Goal: Information Seeking & Learning: Find specific fact

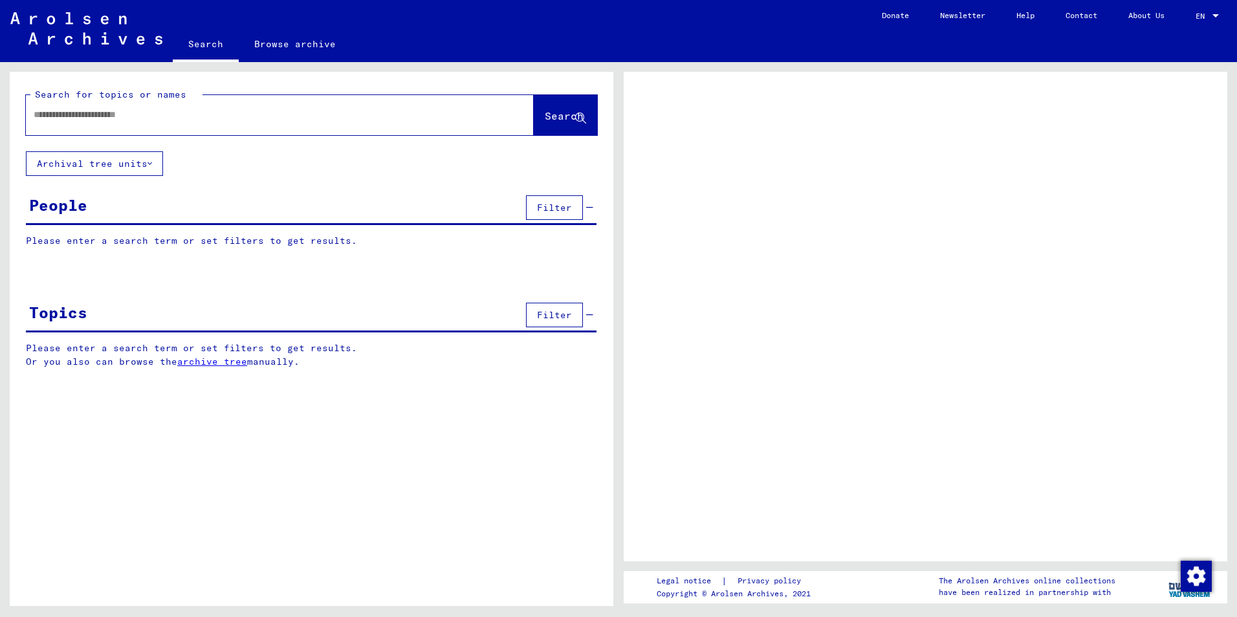
click at [141, 116] on input "text" at bounding box center [268, 115] width 469 height 14
type input "**********"
click at [545, 118] on span "Search" at bounding box center [564, 115] width 39 height 13
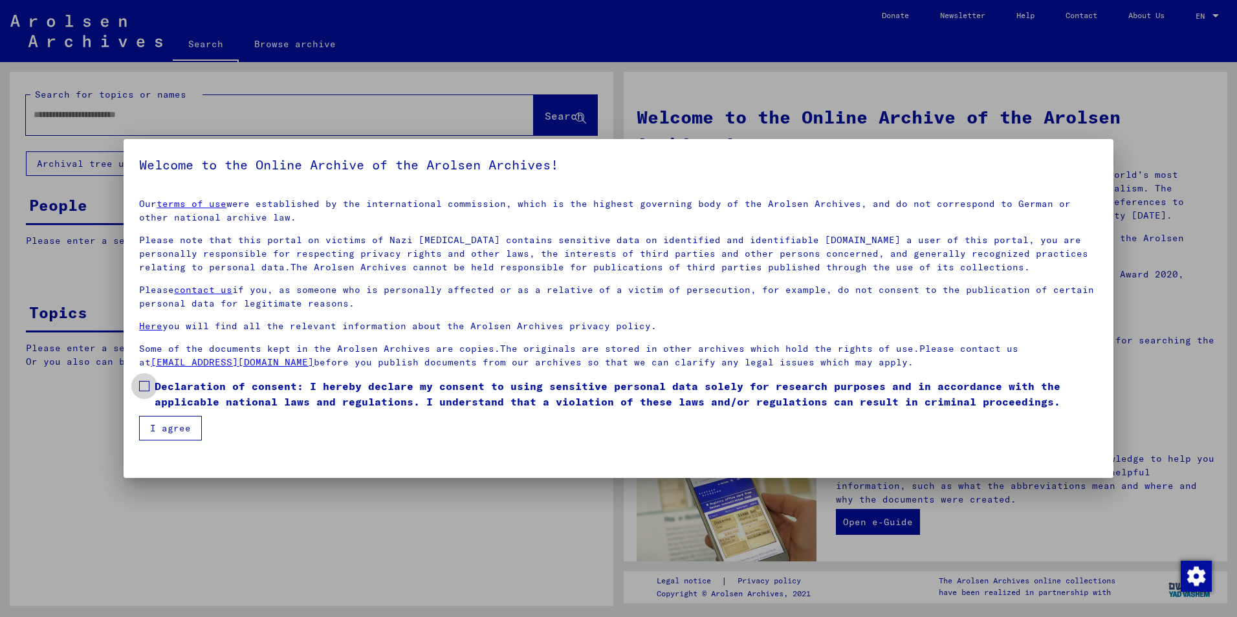
click at [149, 385] on span at bounding box center [144, 386] width 10 height 10
click at [159, 422] on button "I agree" at bounding box center [170, 428] width 63 height 25
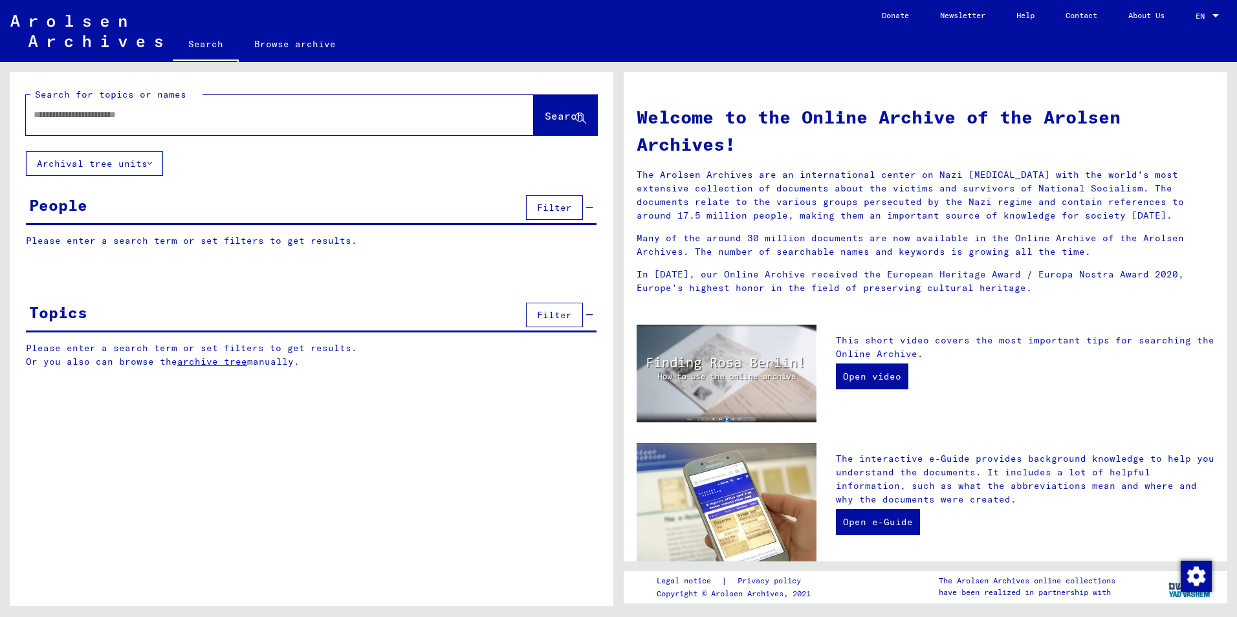
click at [298, 120] on div at bounding box center [260, 114] width 469 height 29
click at [174, 111] on input "text" at bounding box center [264, 115] width 461 height 14
click at [547, 114] on span "Search" at bounding box center [564, 115] width 39 height 13
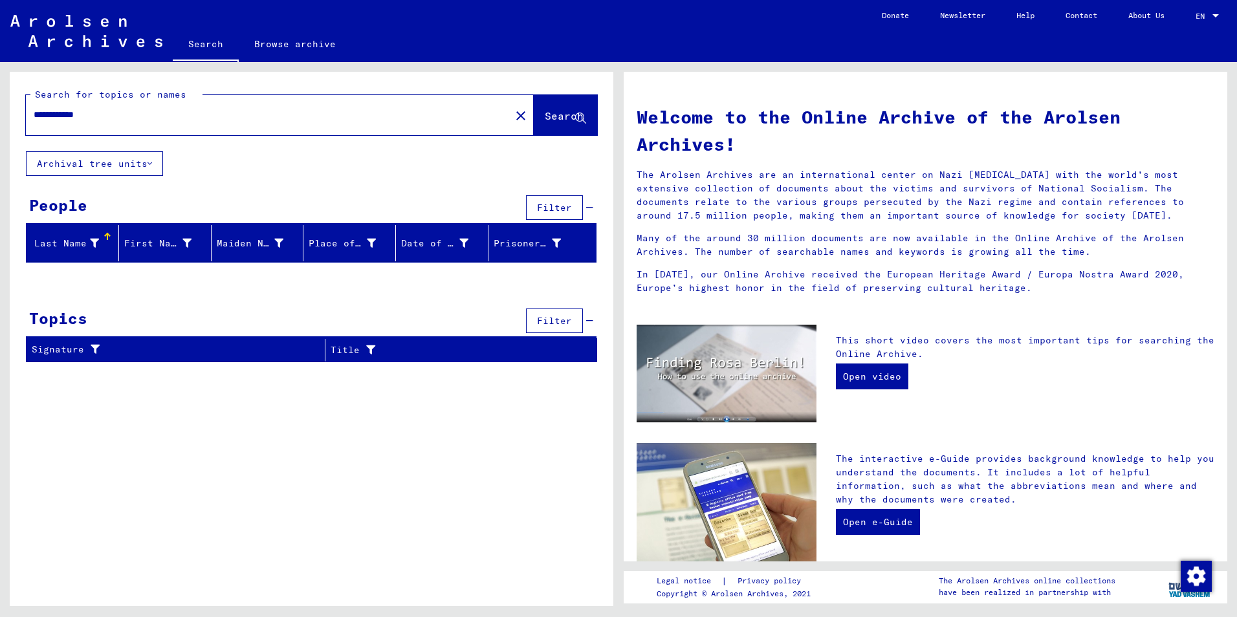
click at [113, 114] on input "**********" at bounding box center [264, 115] width 461 height 14
drag, startPoint x: 115, startPoint y: 113, endPoint x: -27, endPoint y: 95, distance: 142.8
click at [0, 95] on html "**********" at bounding box center [618, 308] width 1237 height 617
type input "*******"
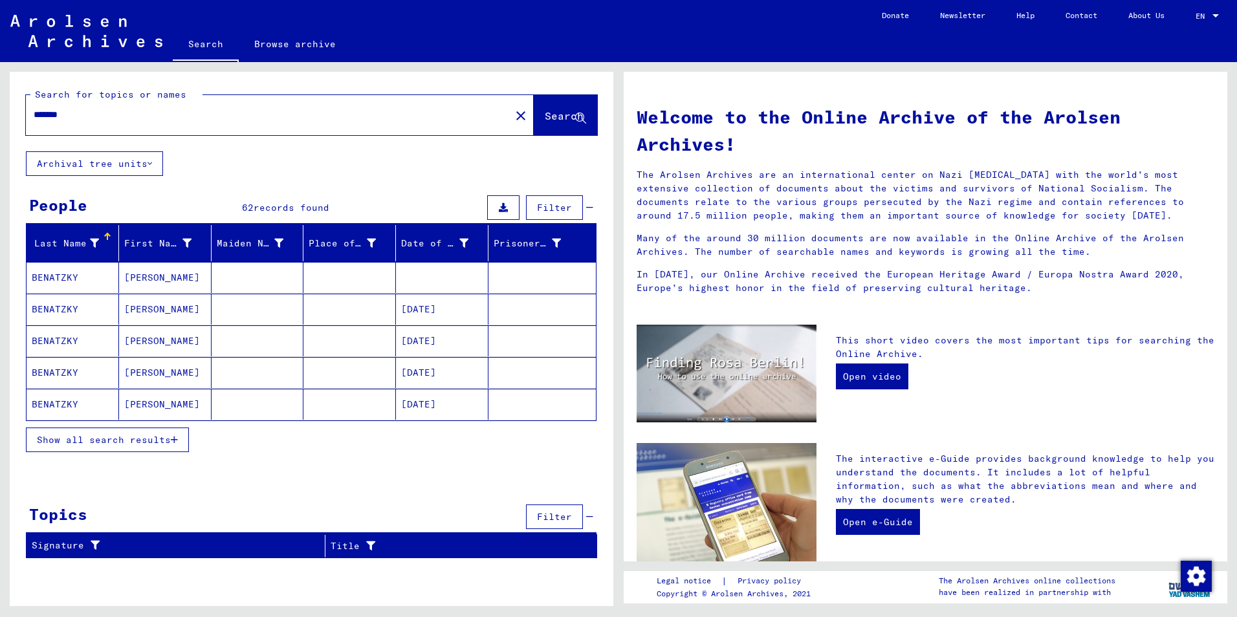
click at [136, 432] on button "Show all search results" at bounding box center [107, 440] width 163 height 25
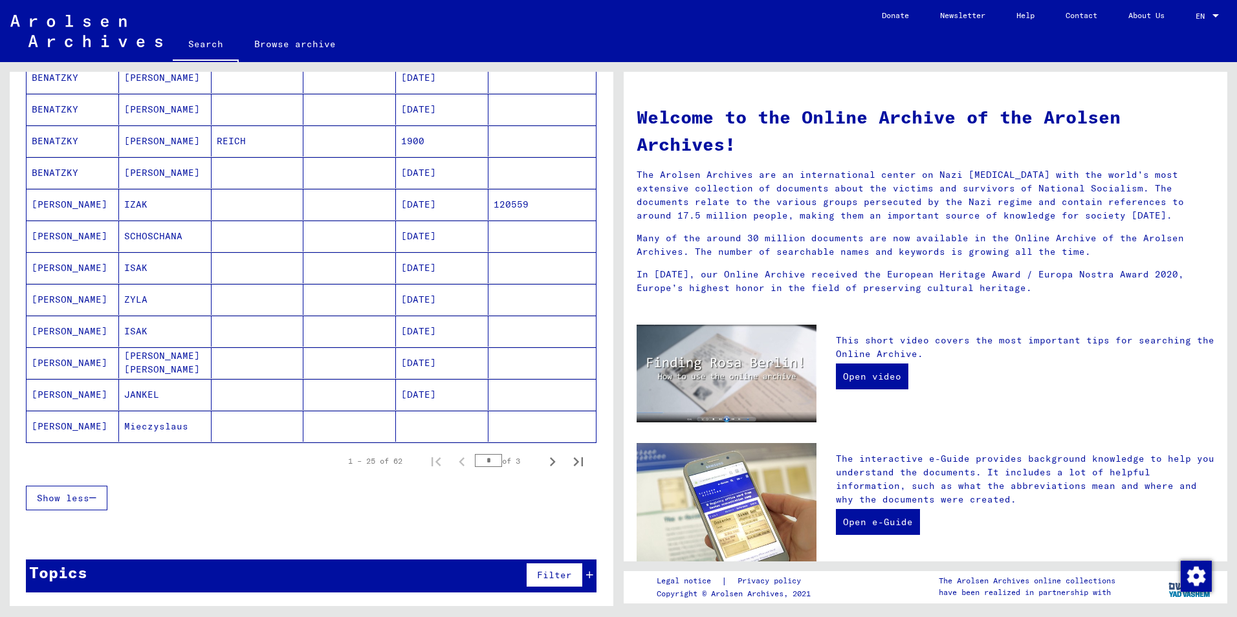
scroll to position [613, 0]
click at [546, 463] on icon "Next page" at bounding box center [553, 461] width 18 height 18
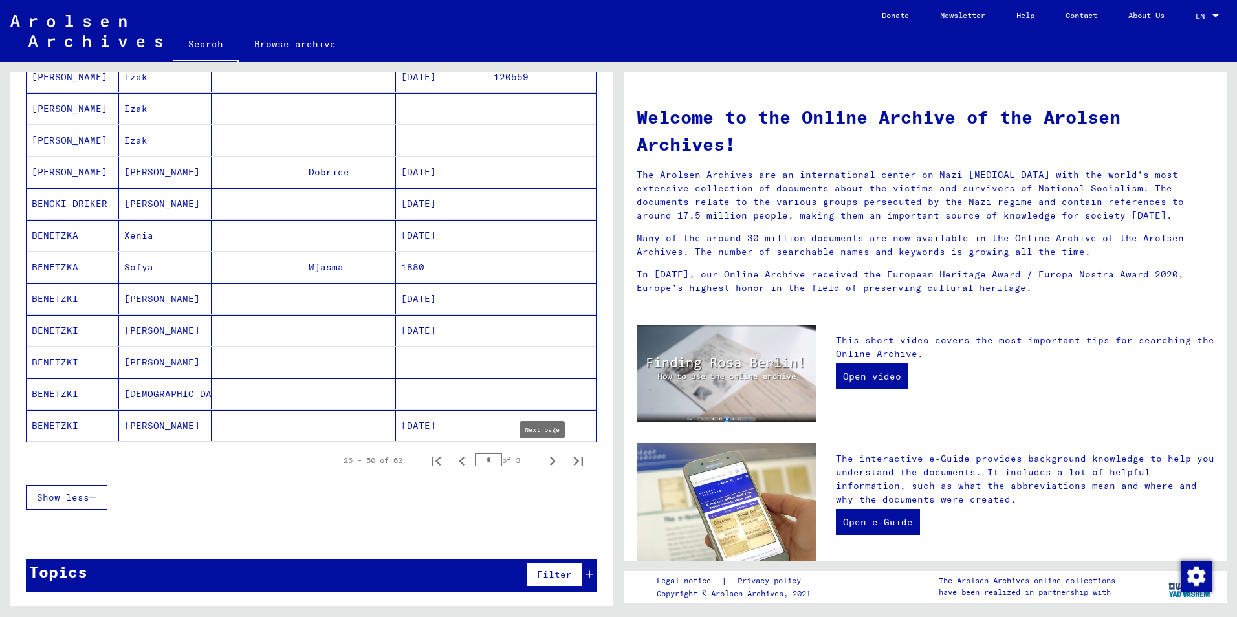
click at [550, 463] on icon "Next page" at bounding box center [553, 461] width 6 height 9
type input "*"
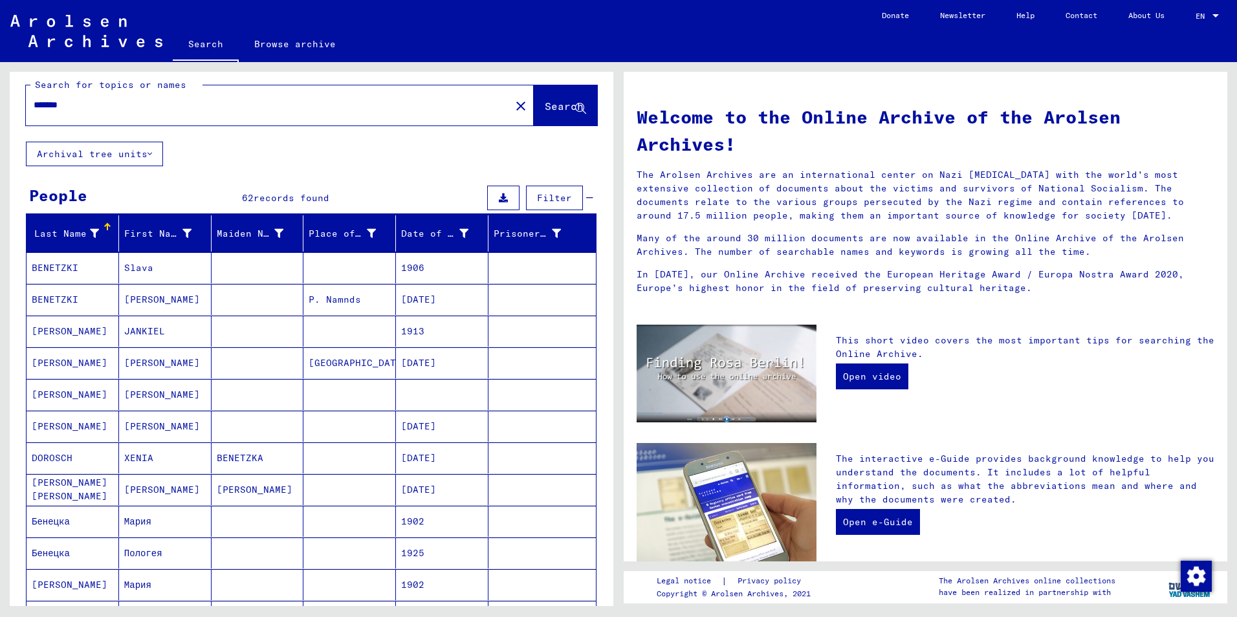
scroll to position [0, 0]
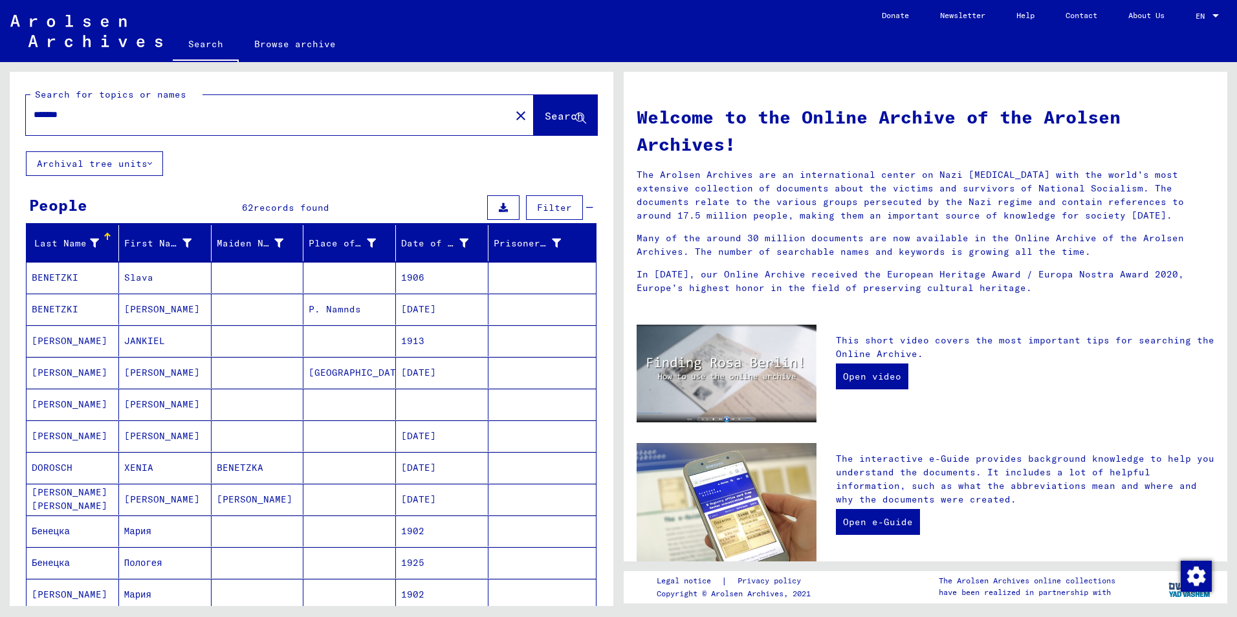
drag, startPoint x: 80, startPoint y: 113, endPoint x: 5, endPoint y: 113, distance: 75.1
click at [5, 113] on div "Search for topics or names ******* close Search Archival tree units People 62 r…" at bounding box center [309, 334] width 619 height 544
type input "******"
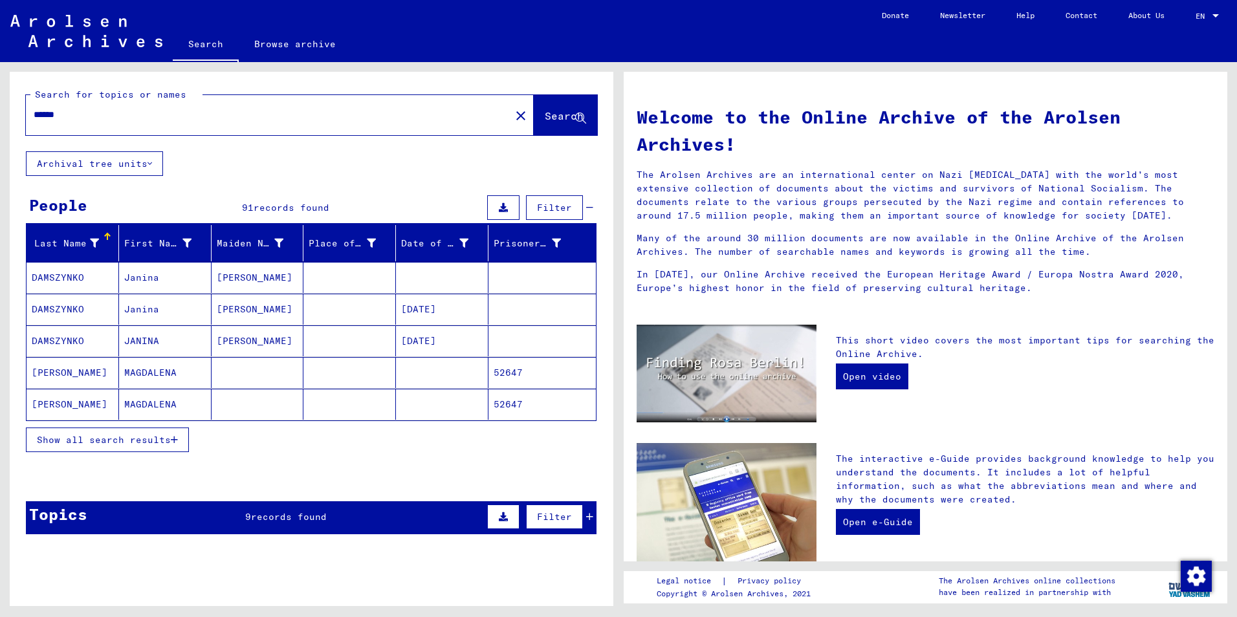
click at [133, 438] on span "Show all search results" at bounding box center [104, 440] width 134 height 12
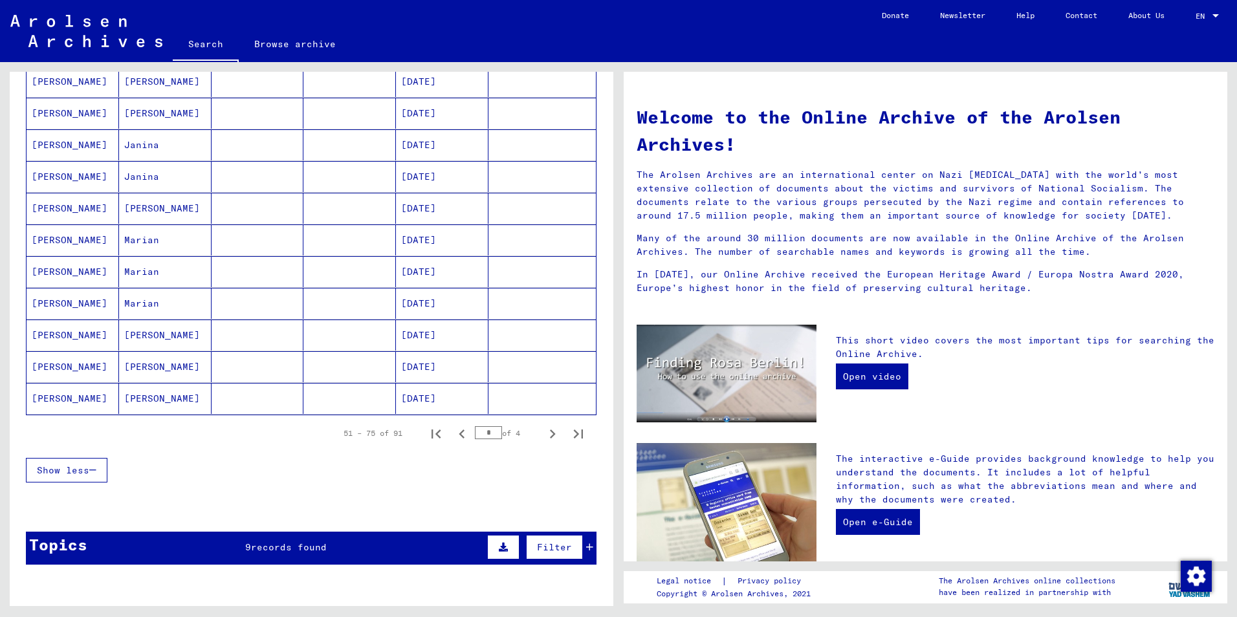
scroll to position [647, 0]
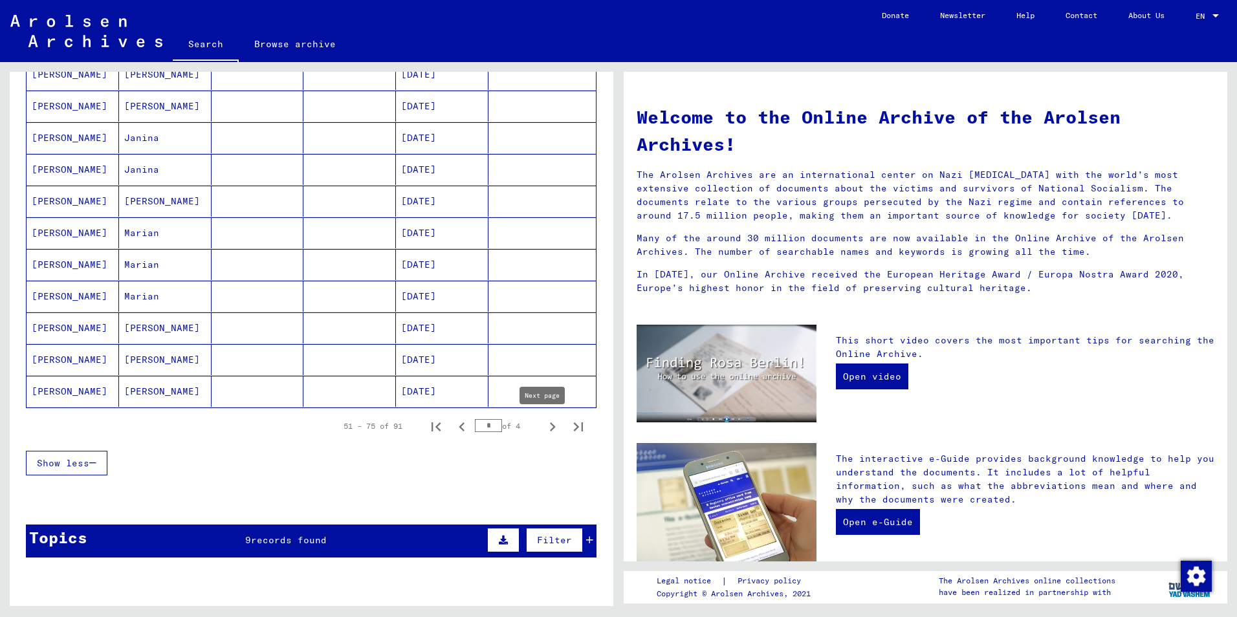
click at [544, 430] on icon "Next page" at bounding box center [553, 427] width 18 height 18
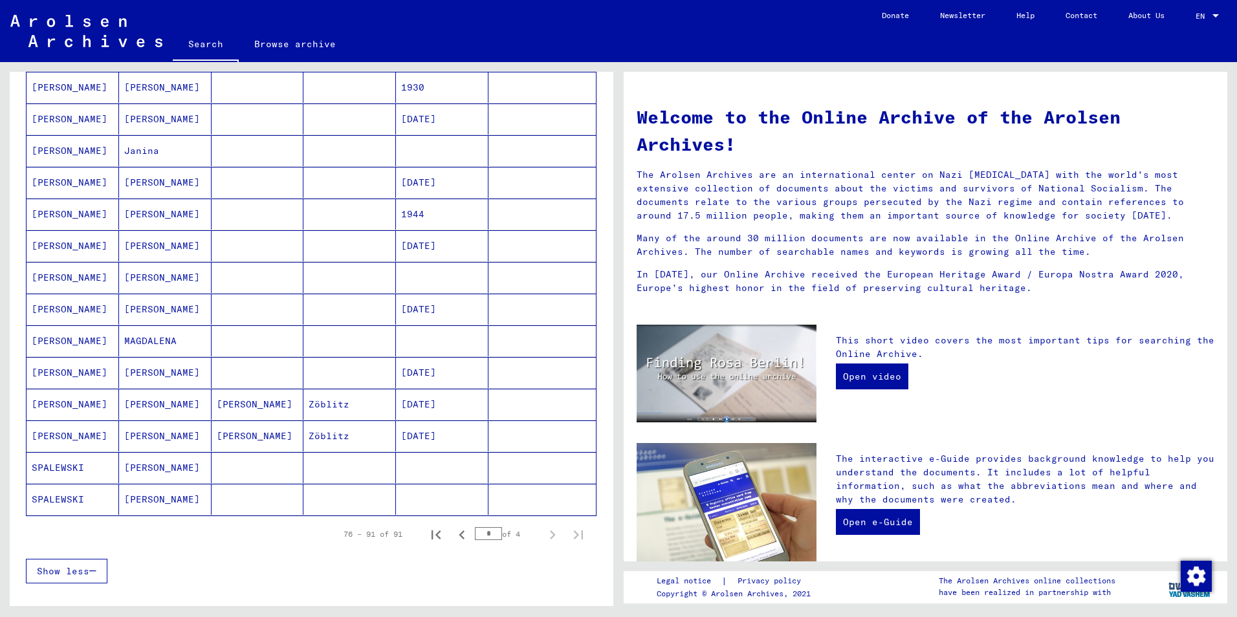
scroll to position [259, 0]
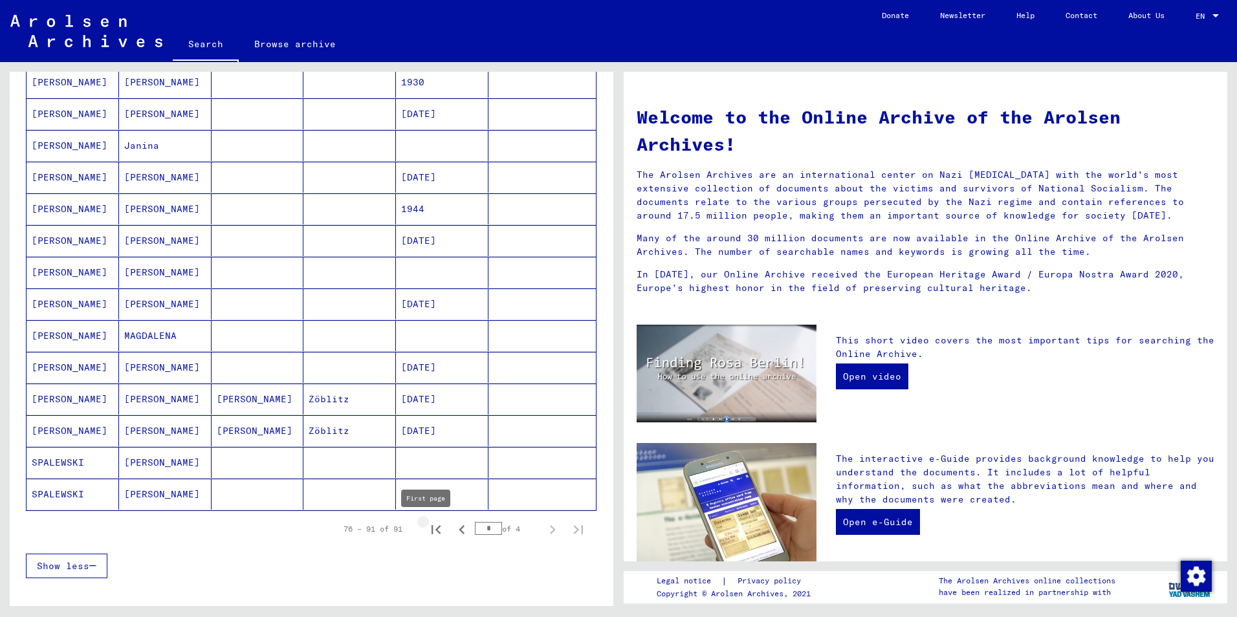
click at [432, 531] on icon "First page" at bounding box center [436, 529] width 9 height 9
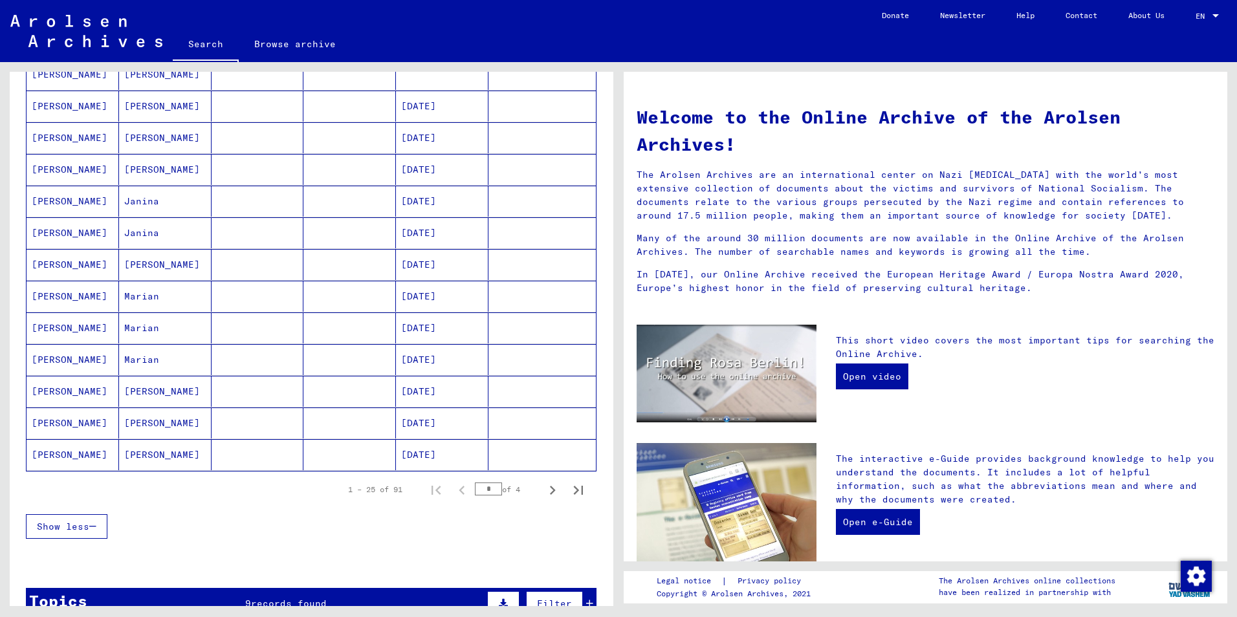
scroll to position [647, 0]
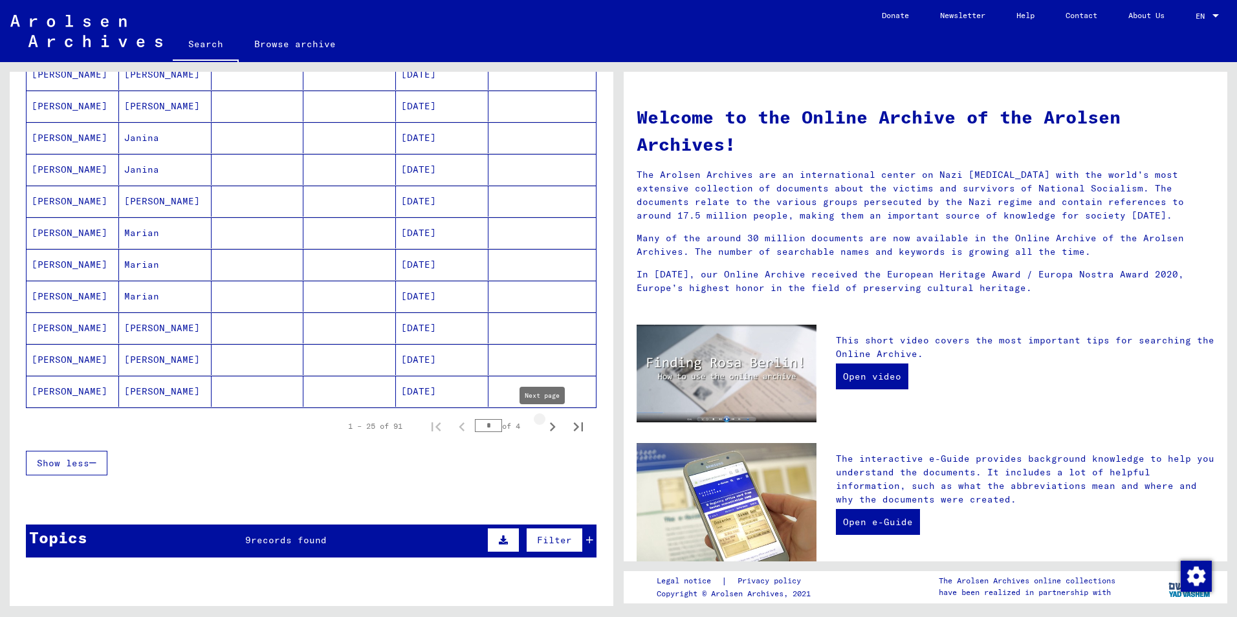
click at [547, 429] on icon "Next page" at bounding box center [553, 427] width 18 height 18
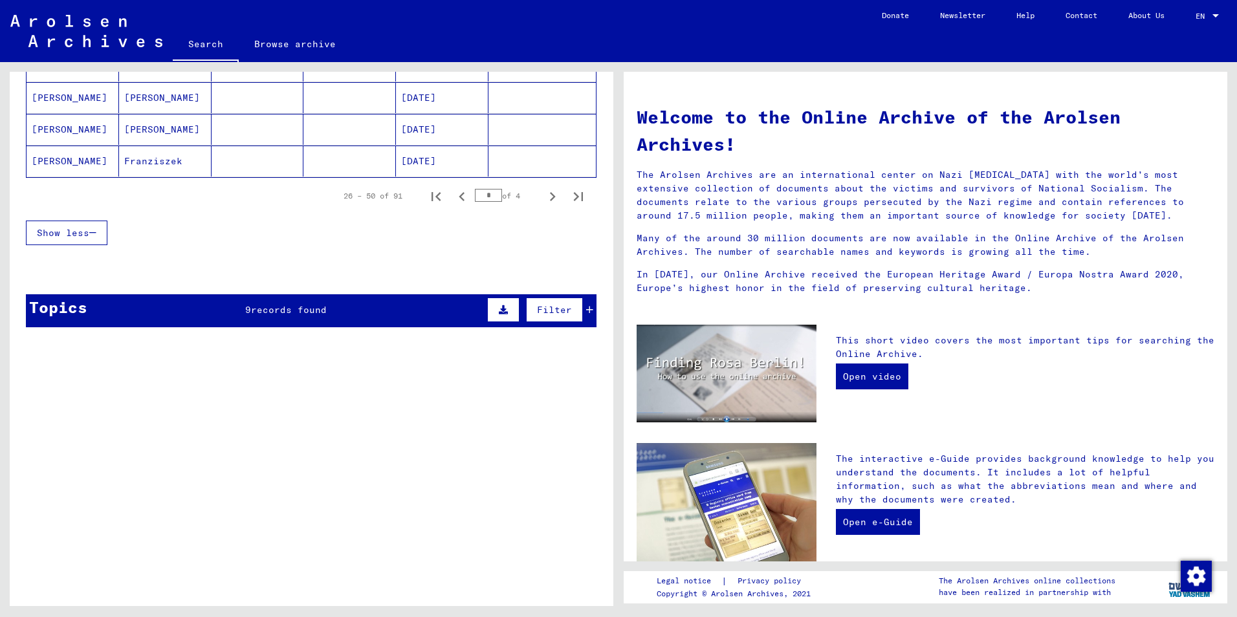
scroll to position [906, 0]
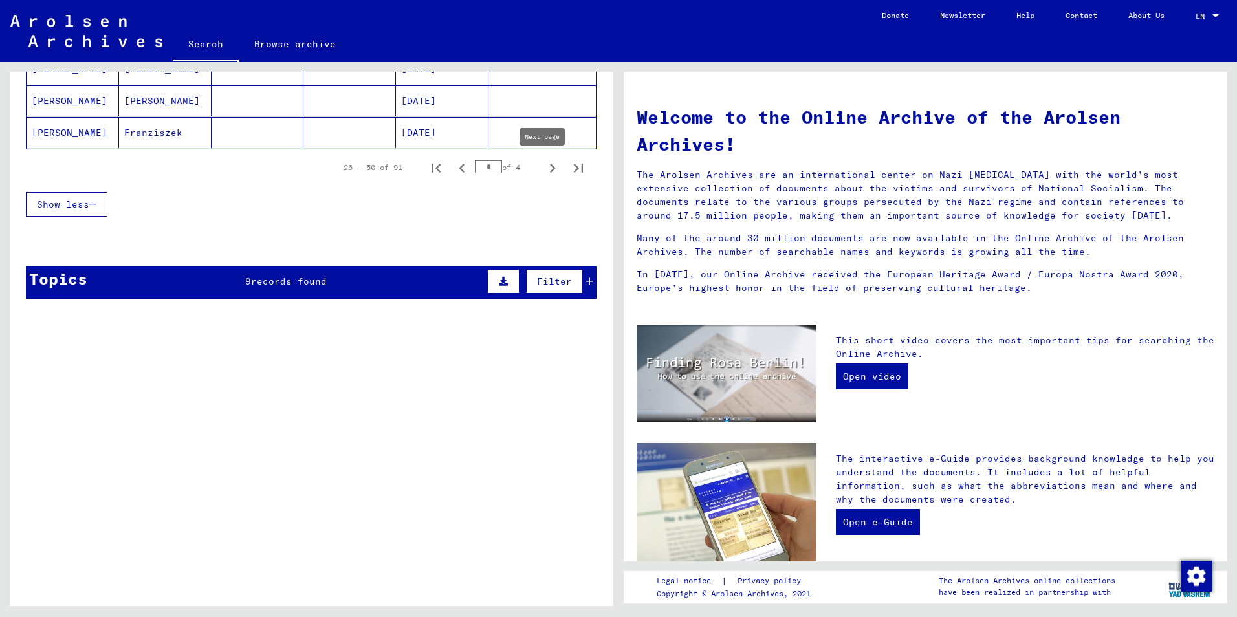
click at [544, 166] on icon "Next page" at bounding box center [553, 168] width 18 height 18
click at [544, 170] on icon "Next page" at bounding box center [553, 168] width 18 height 18
type input "*"
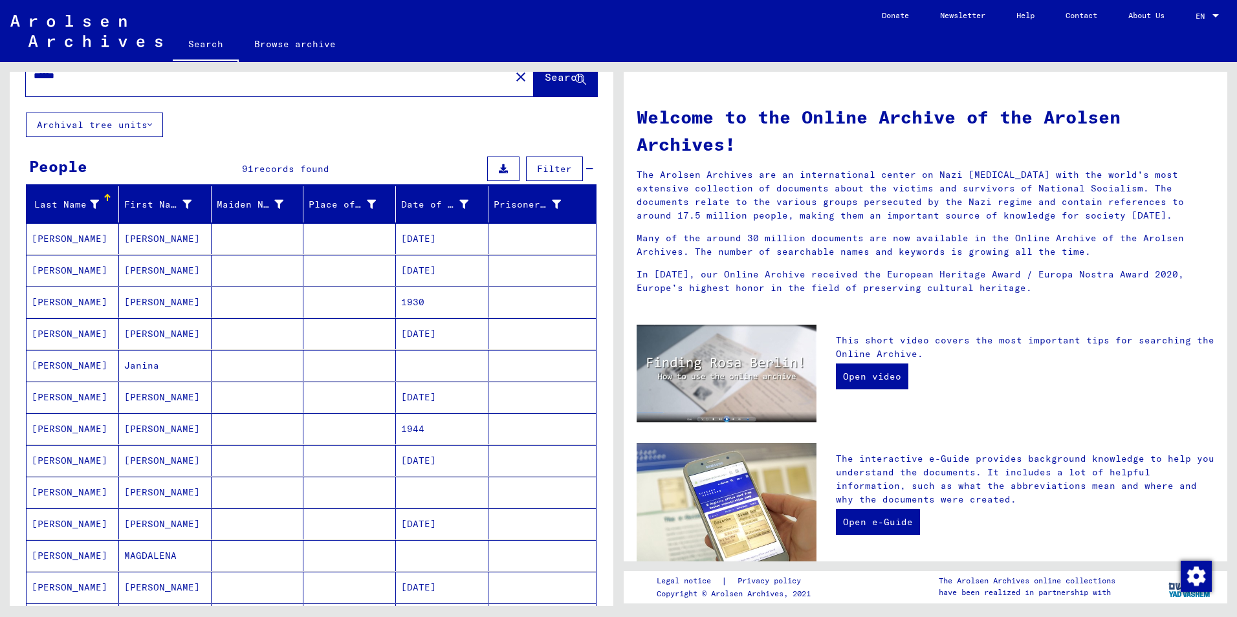
scroll to position [0, 0]
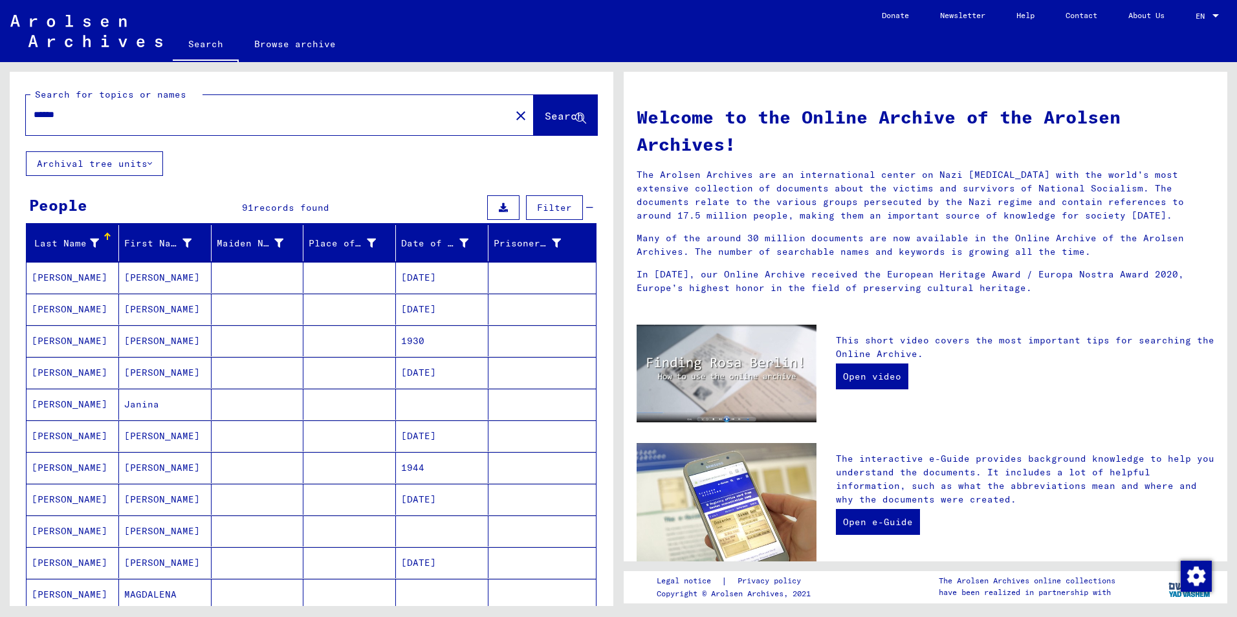
drag, startPoint x: 113, startPoint y: 118, endPoint x: -56, endPoint y: 107, distance: 169.9
click at [0, 107] on html "Search Browse archive Donate Newsletter Help Contact About Us Search Browse arc…" at bounding box center [618, 308] width 1237 height 617
type input "******"
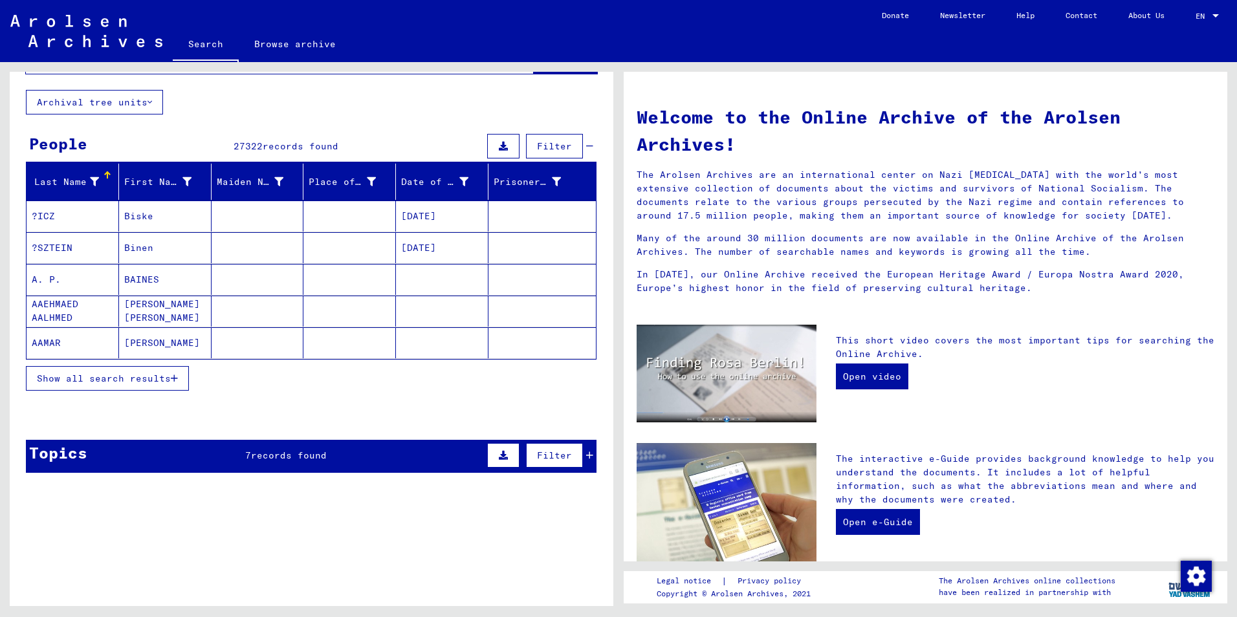
scroll to position [65, 0]
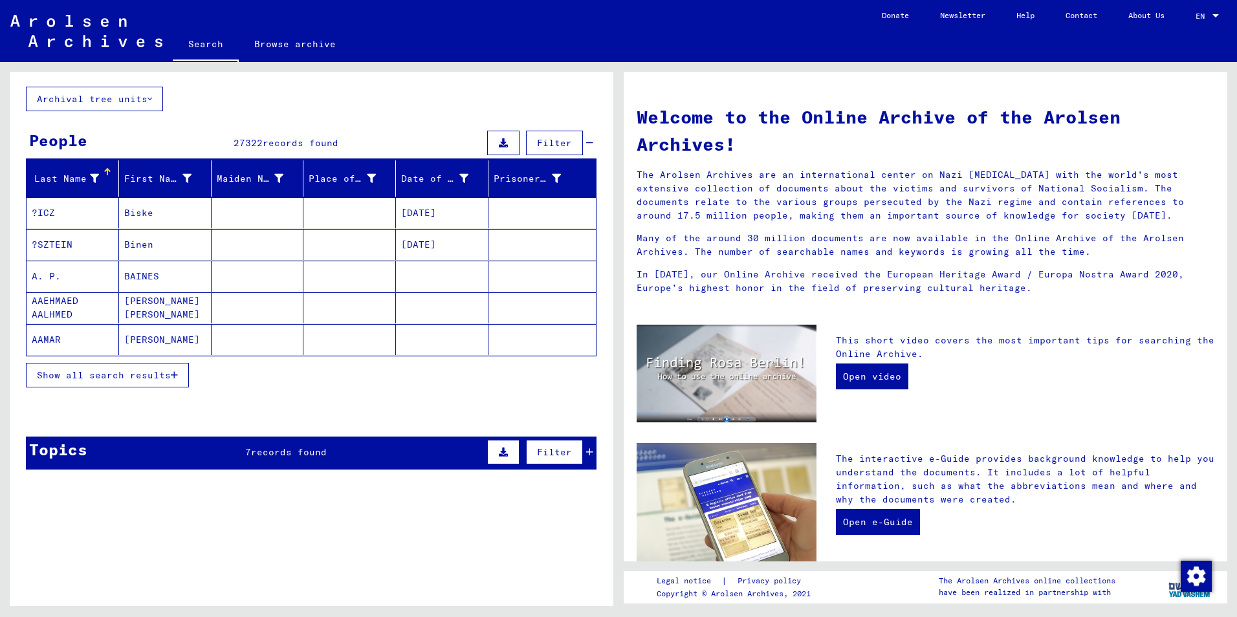
click at [127, 374] on span "Show all search results" at bounding box center [104, 375] width 134 height 12
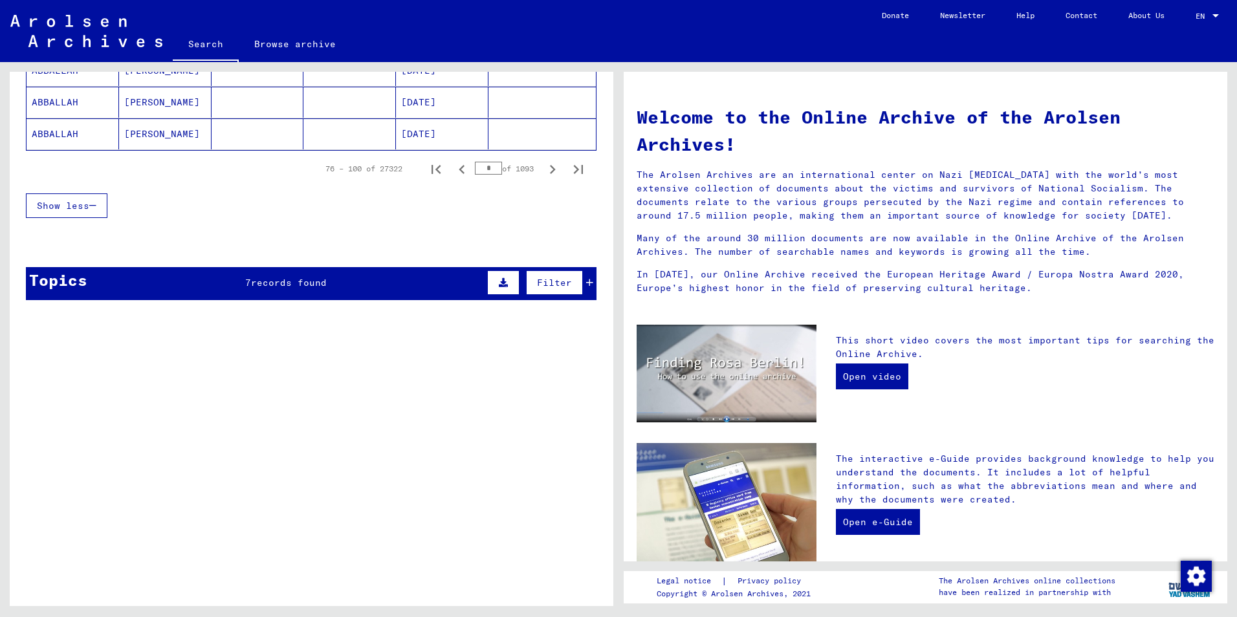
scroll to position [906, 0]
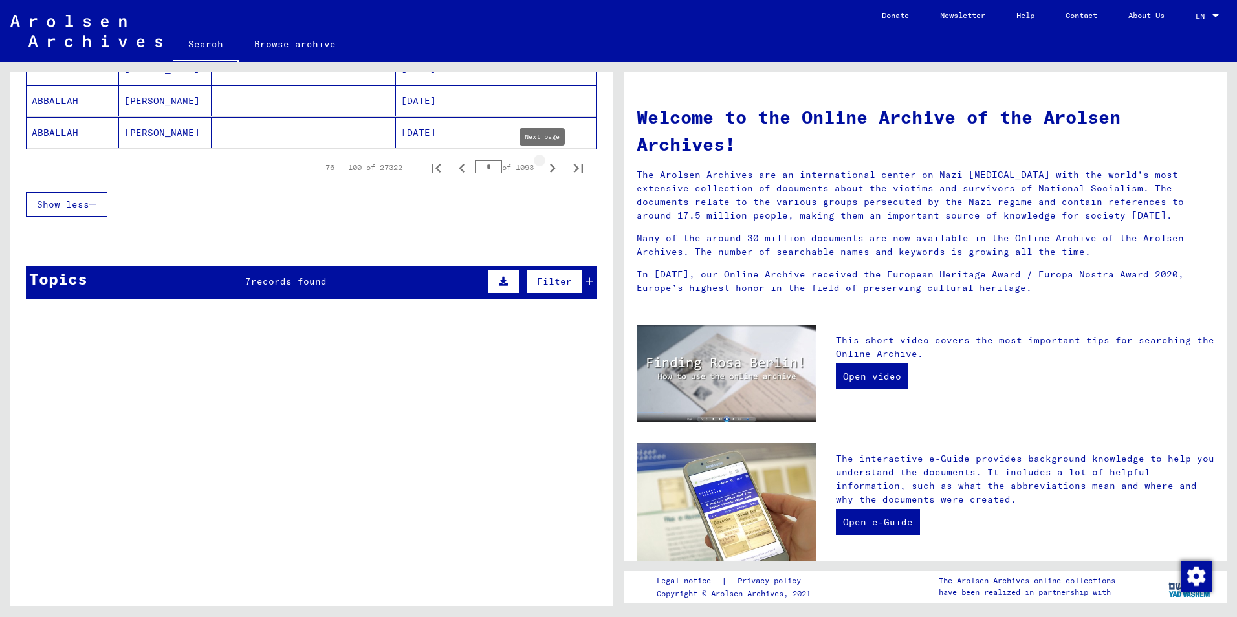
click at [544, 174] on icon "Next page" at bounding box center [553, 168] width 18 height 18
type input "*"
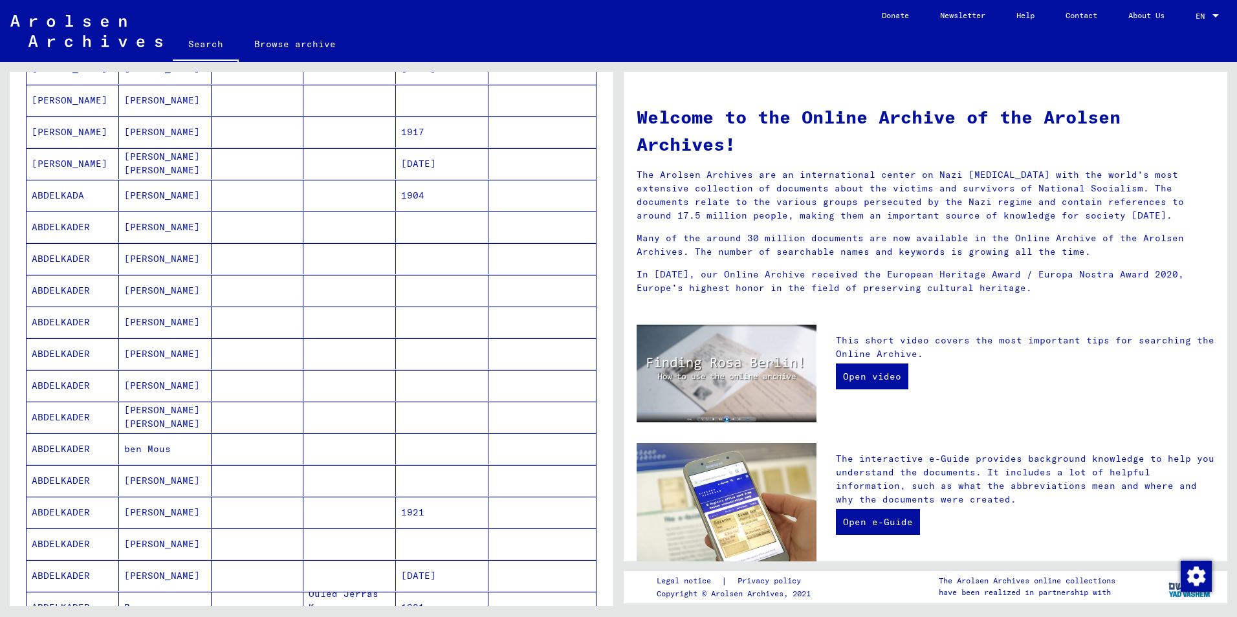
scroll to position [259, 0]
